Goal: Transaction & Acquisition: Download file/media

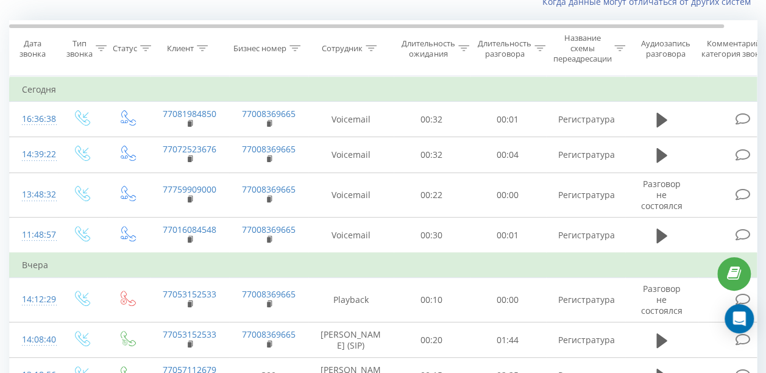
scroll to position [68, 0]
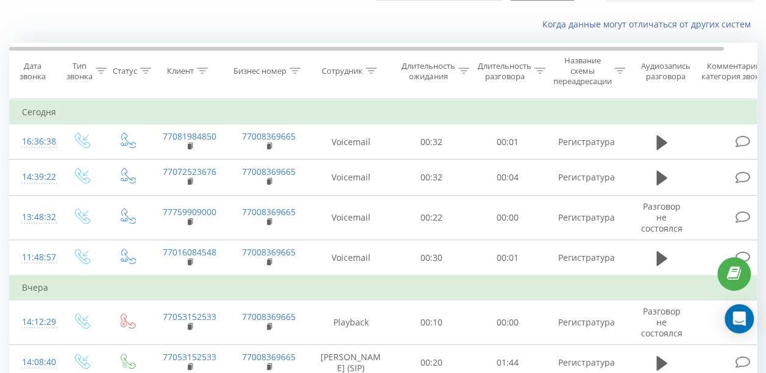
click at [30, 68] on div "Дата звонка" at bounding box center [32, 71] width 45 height 21
click at [102, 71] on icon at bounding box center [101, 71] width 11 height 6
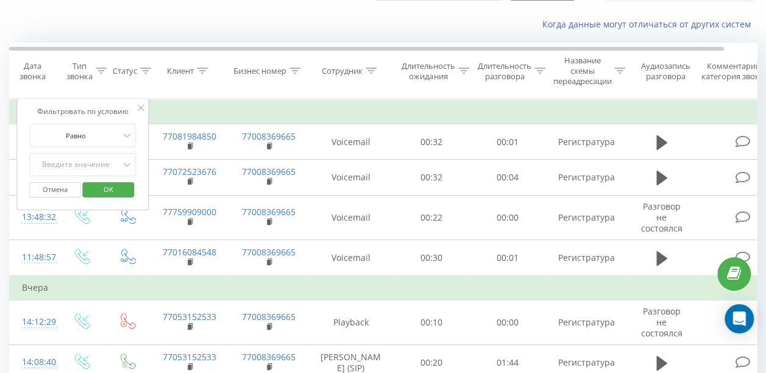
click at [101, 71] on icon at bounding box center [101, 71] width 11 height 6
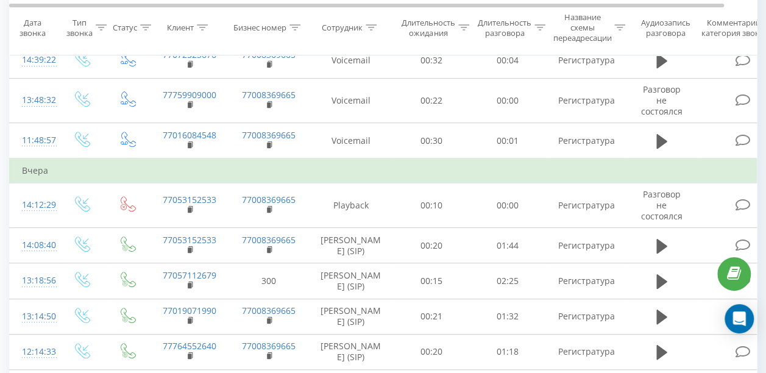
scroll to position [0, 0]
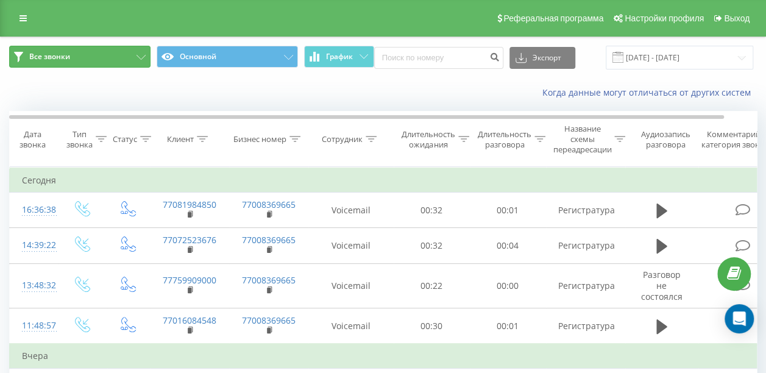
click at [142, 59] on icon at bounding box center [141, 57] width 9 height 5
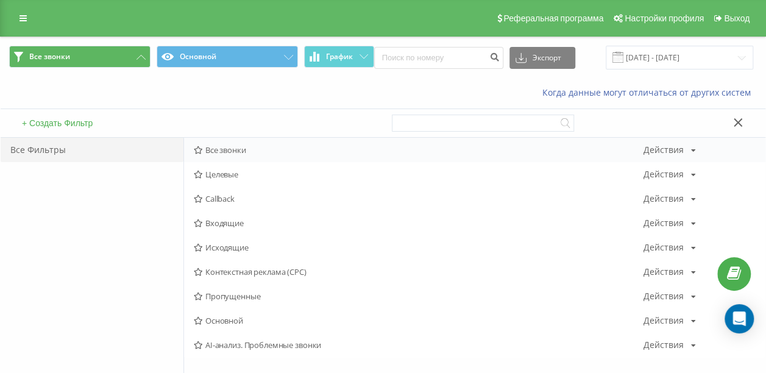
click at [217, 151] on span "Все звонки" at bounding box center [419, 150] width 450 height 9
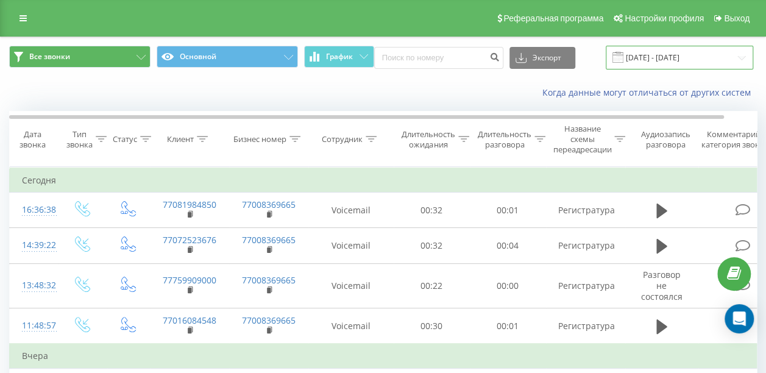
click at [630, 63] on input "[DATE] - [DATE]" at bounding box center [680, 58] width 148 height 24
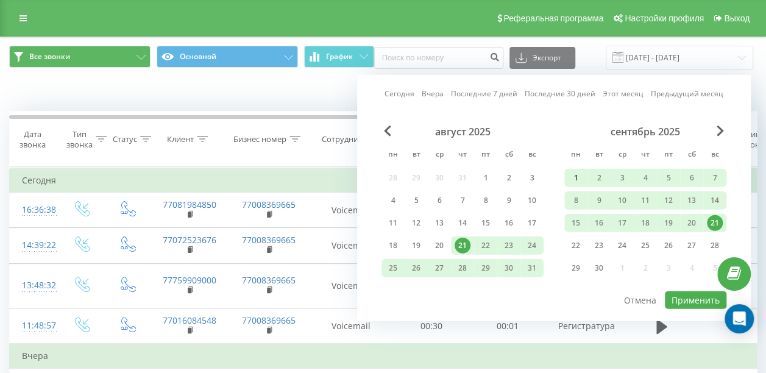
click at [574, 183] on div "1" at bounding box center [576, 178] width 16 height 16
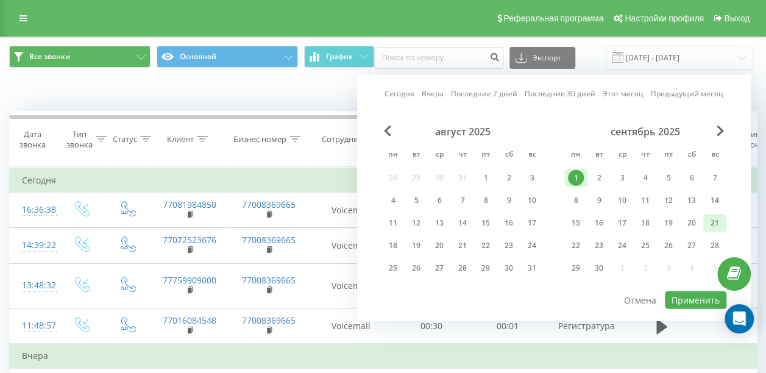
click at [714, 222] on div "21" at bounding box center [715, 223] width 16 height 16
click at [574, 179] on div "1" at bounding box center [576, 178] width 16 height 16
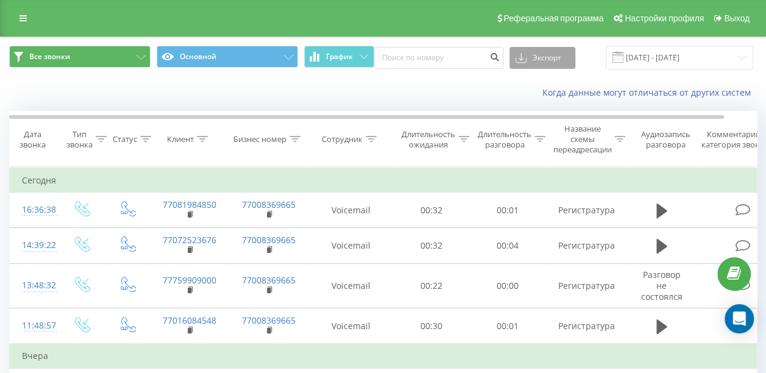
click at [550, 54] on button "Экспорт" at bounding box center [543, 58] width 66 height 22
click at [533, 104] on div ".xls" at bounding box center [542, 102] width 65 height 22
